Goal: Task Accomplishment & Management: Use online tool/utility

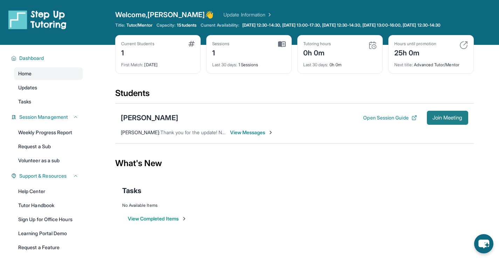
click at [440, 120] on span "Join Meeting" at bounding box center [447, 117] width 30 height 4
click at [433, 120] on span "Join Meeting" at bounding box center [447, 117] width 30 height 4
click at [387, 121] on button "Open Session Guide" at bounding box center [390, 117] width 54 height 7
click at [435, 120] on span "Join Meeting" at bounding box center [447, 117] width 30 height 4
